Goal: Task Accomplishment & Management: Manage account settings

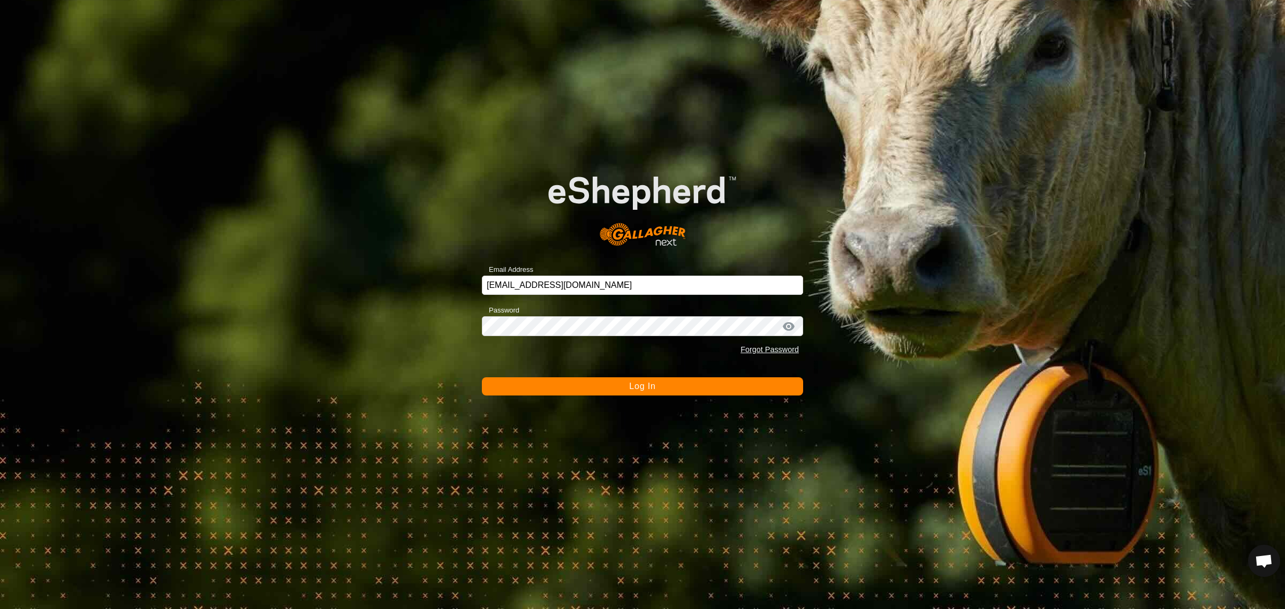
click at [635, 387] on span "Log In" at bounding box center [642, 386] width 26 height 9
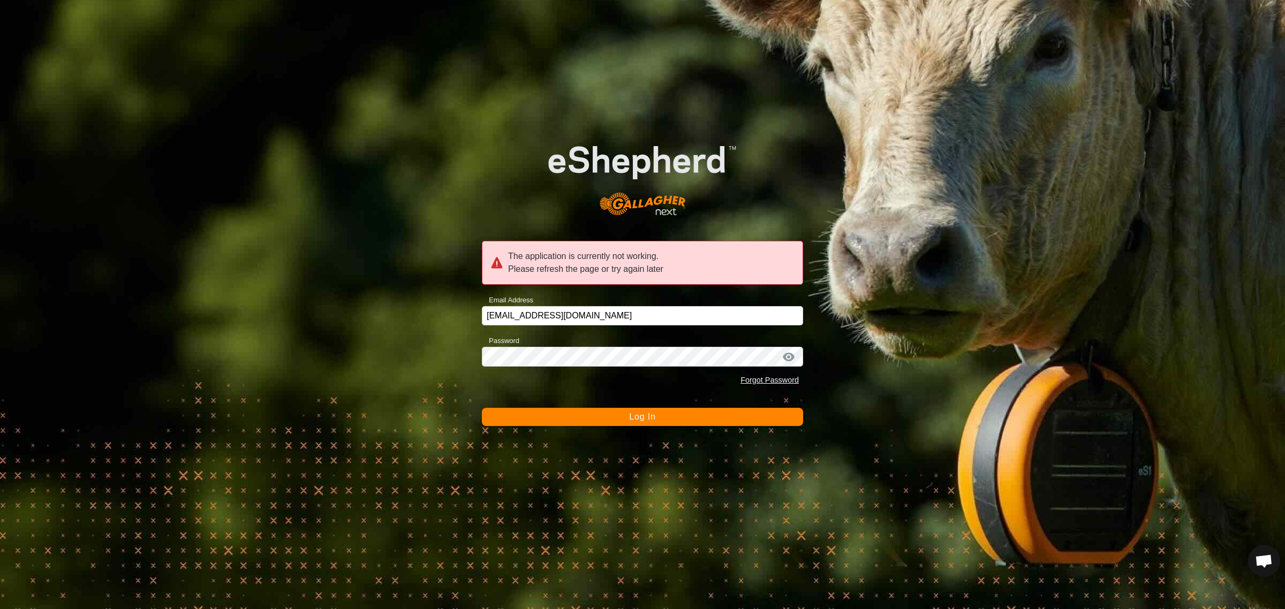
click at [630, 421] on span "Log In" at bounding box center [642, 416] width 26 height 9
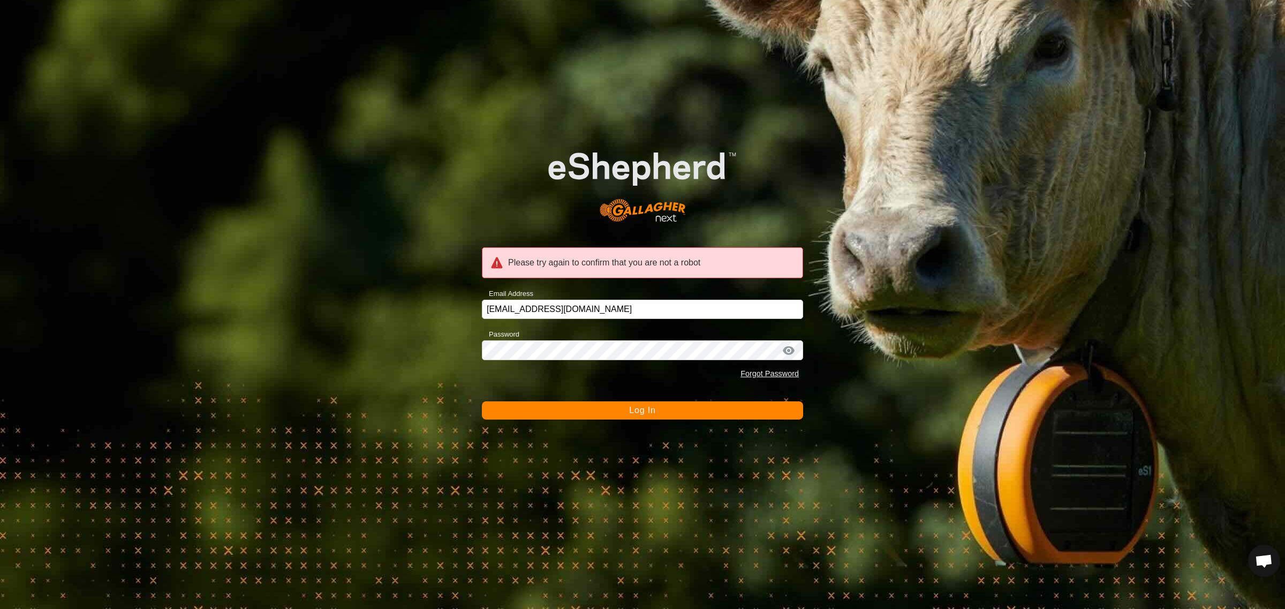
click at [651, 403] on button "Log In" at bounding box center [642, 411] width 321 height 18
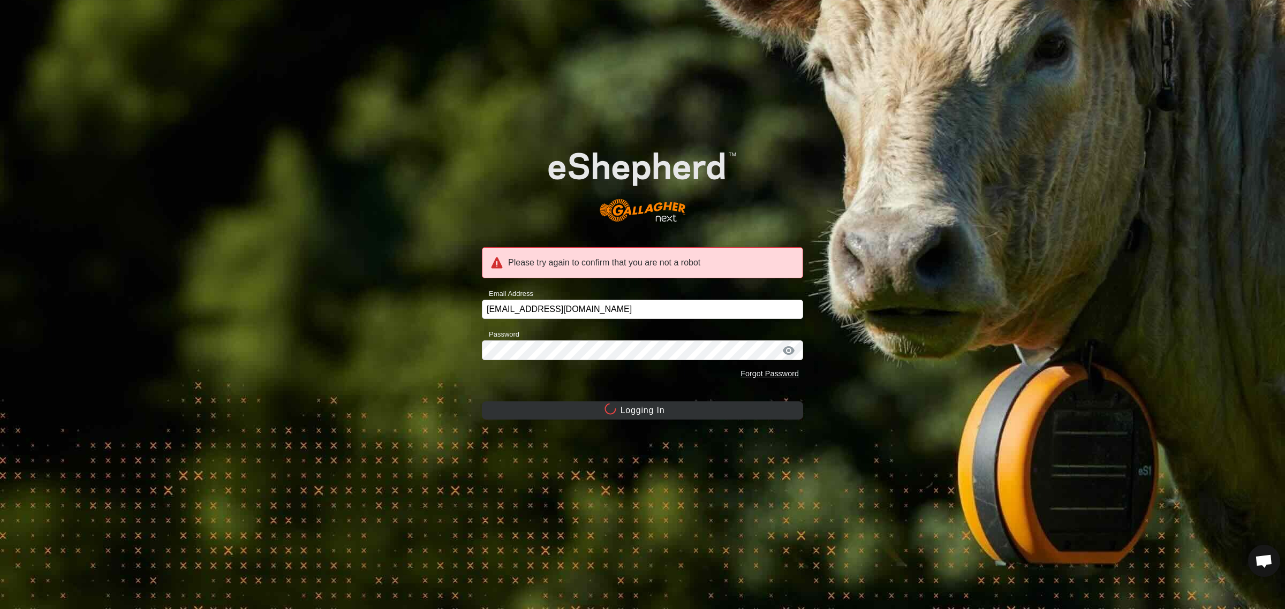
click at [646, 411] on button "Logging In" at bounding box center [642, 411] width 321 height 18
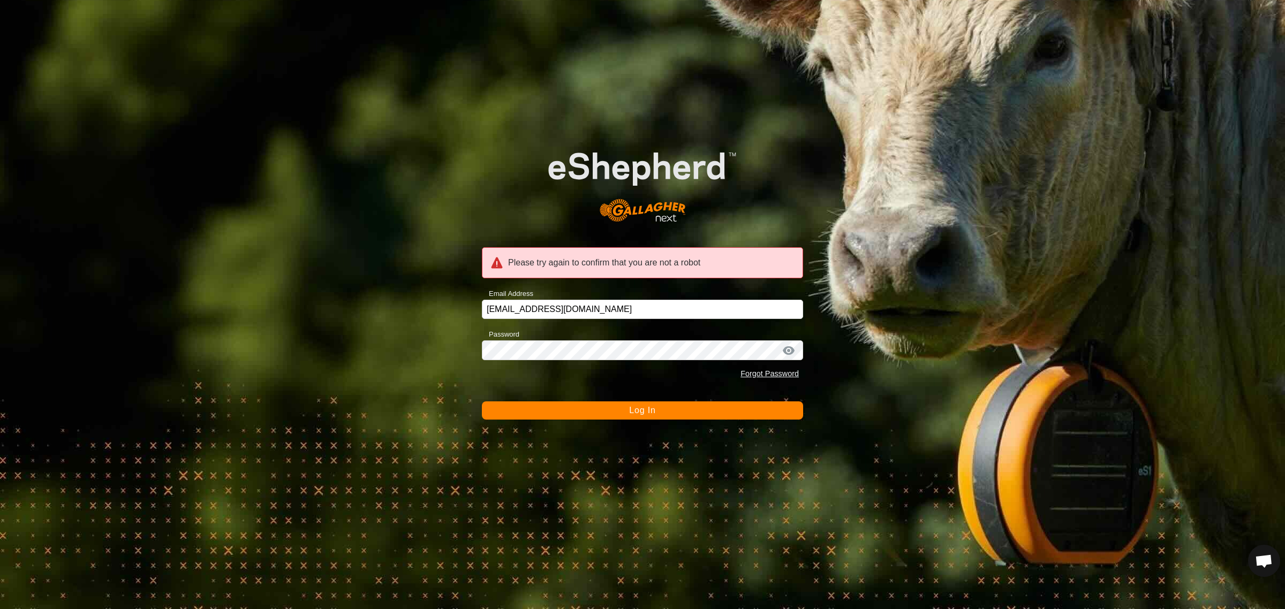
click at [643, 413] on span "Log In" at bounding box center [642, 410] width 26 height 9
click at [648, 408] on span "Log In" at bounding box center [642, 410] width 26 height 9
click at [656, 413] on button "Log In" at bounding box center [642, 411] width 321 height 18
click at [625, 410] on button "Log In" at bounding box center [642, 411] width 321 height 18
click at [638, 407] on span "Log In" at bounding box center [642, 410] width 26 height 9
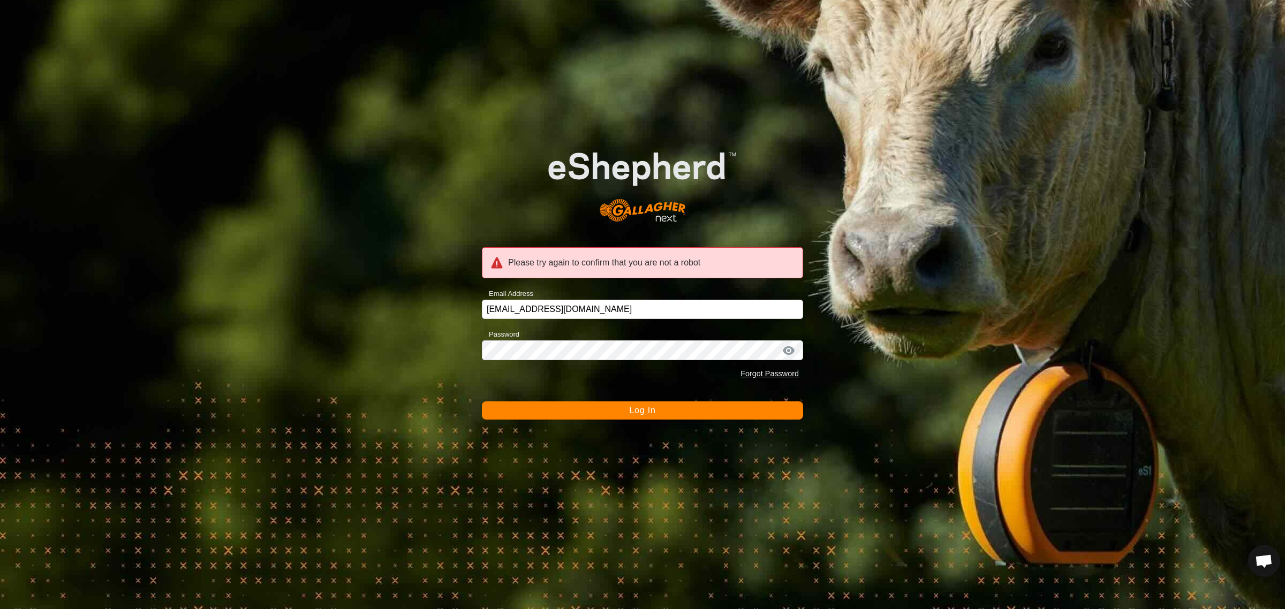
click at [933, 258] on div "Please try again to confirm that you are not a robot Email Address [EMAIL_ADDRE…" at bounding box center [642, 304] width 1285 height 609
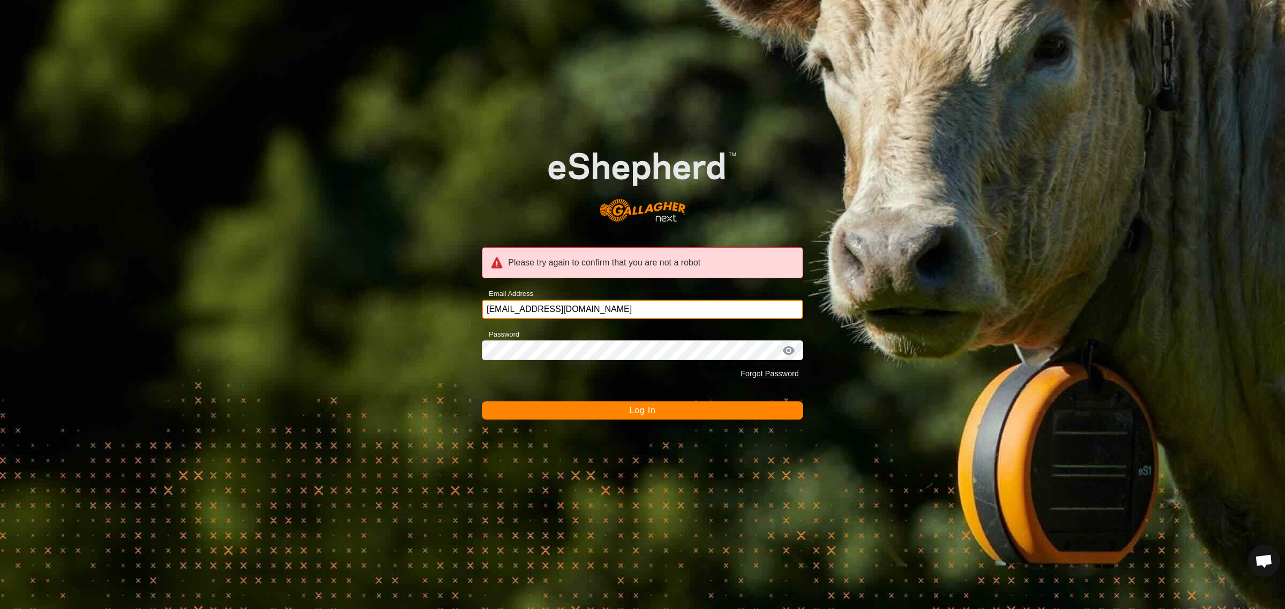
click at [615, 304] on input "[EMAIL_ADDRESS][DOMAIN_NAME]" at bounding box center [642, 309] width 321 height 19
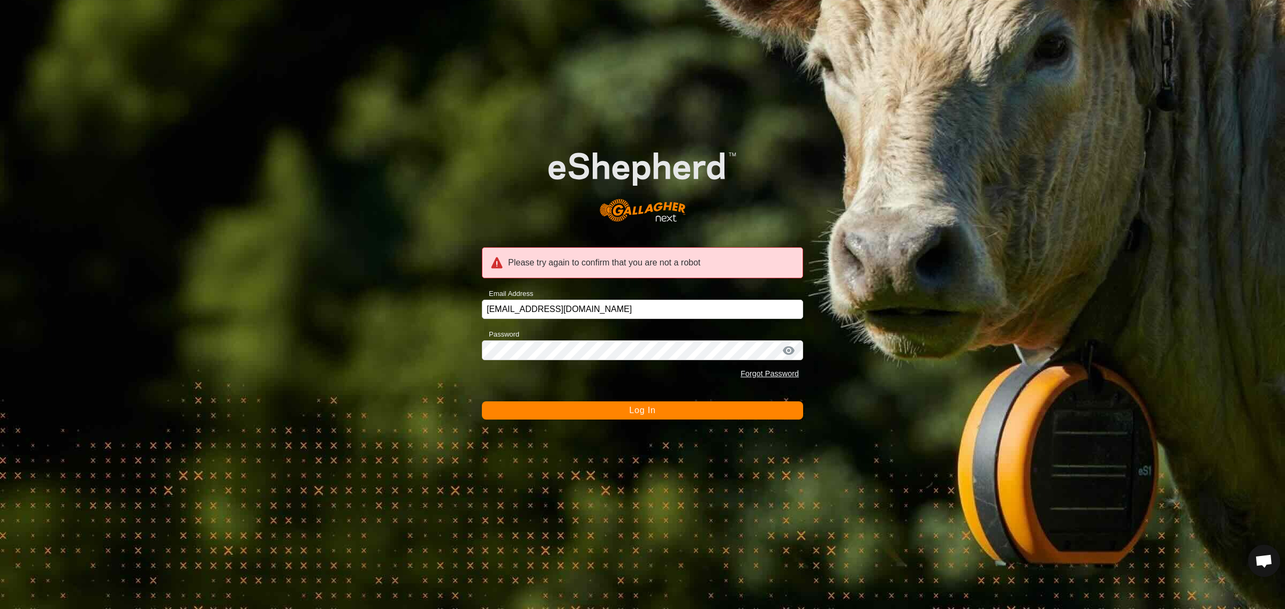
click at [611, 414] on button "Log In" at bounding box center [642, 411] width 321 height 18
